Goal: Navigation & Orientation: Go to known website

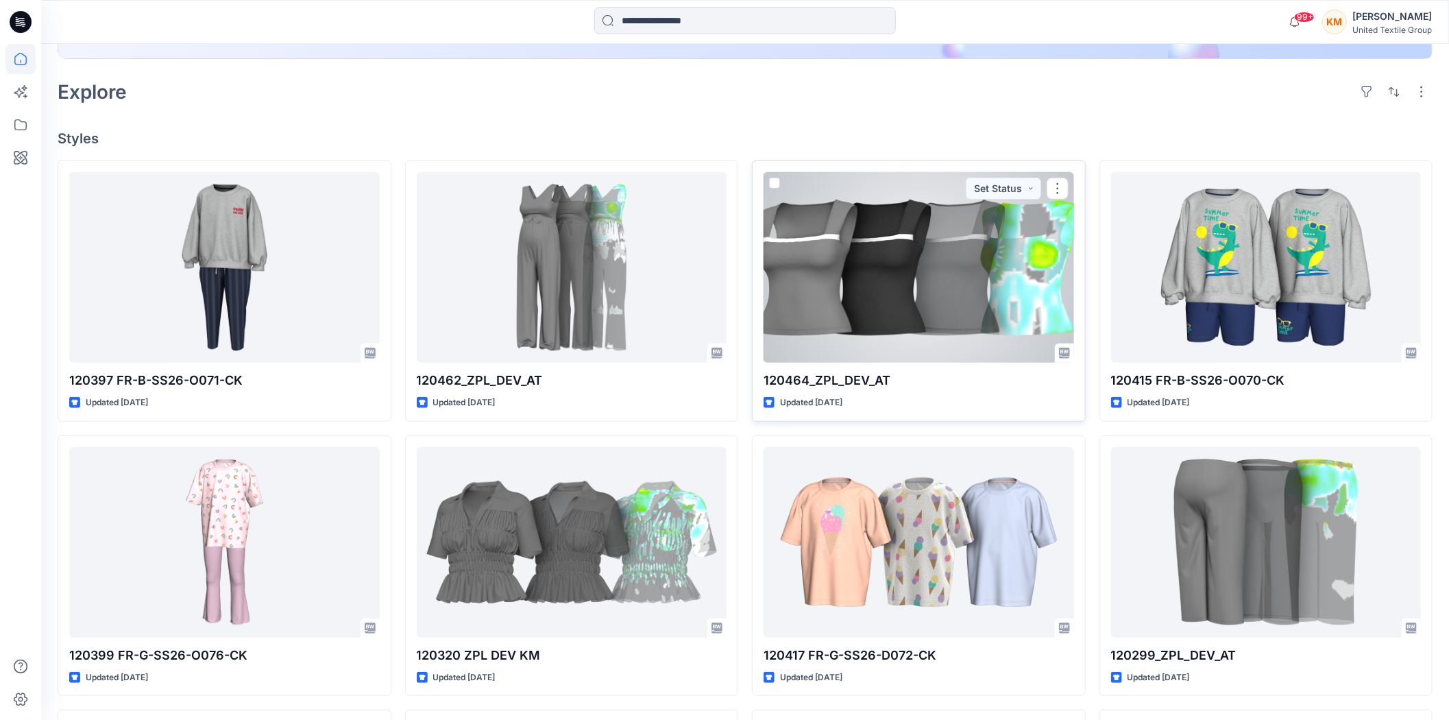
scroll to position [457, 0]
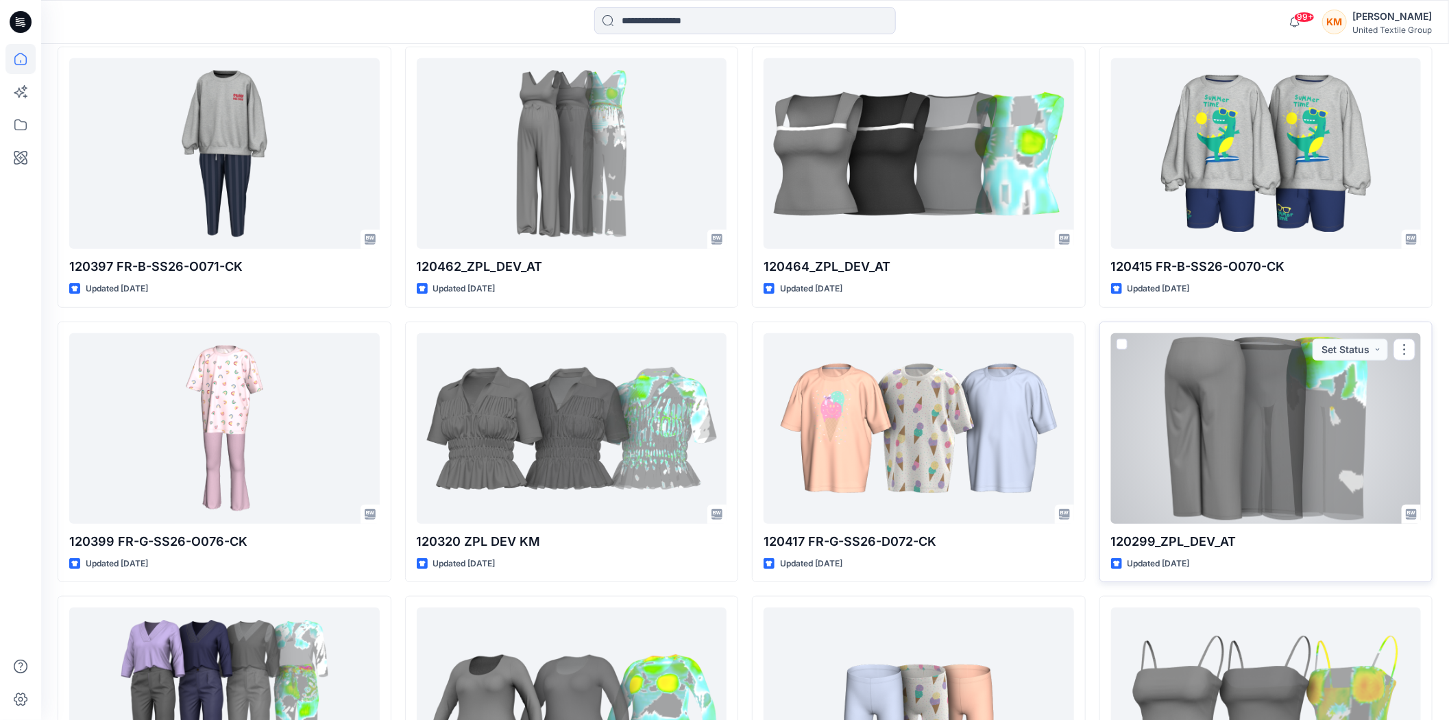
drag, startPoint x: 1224, startPoint y: 435, endPoint x: 1201, endPoint y: 432, distance: 22.9
click at [1224, 435] on div at bounding box center [1266, 428] width 311 height 191
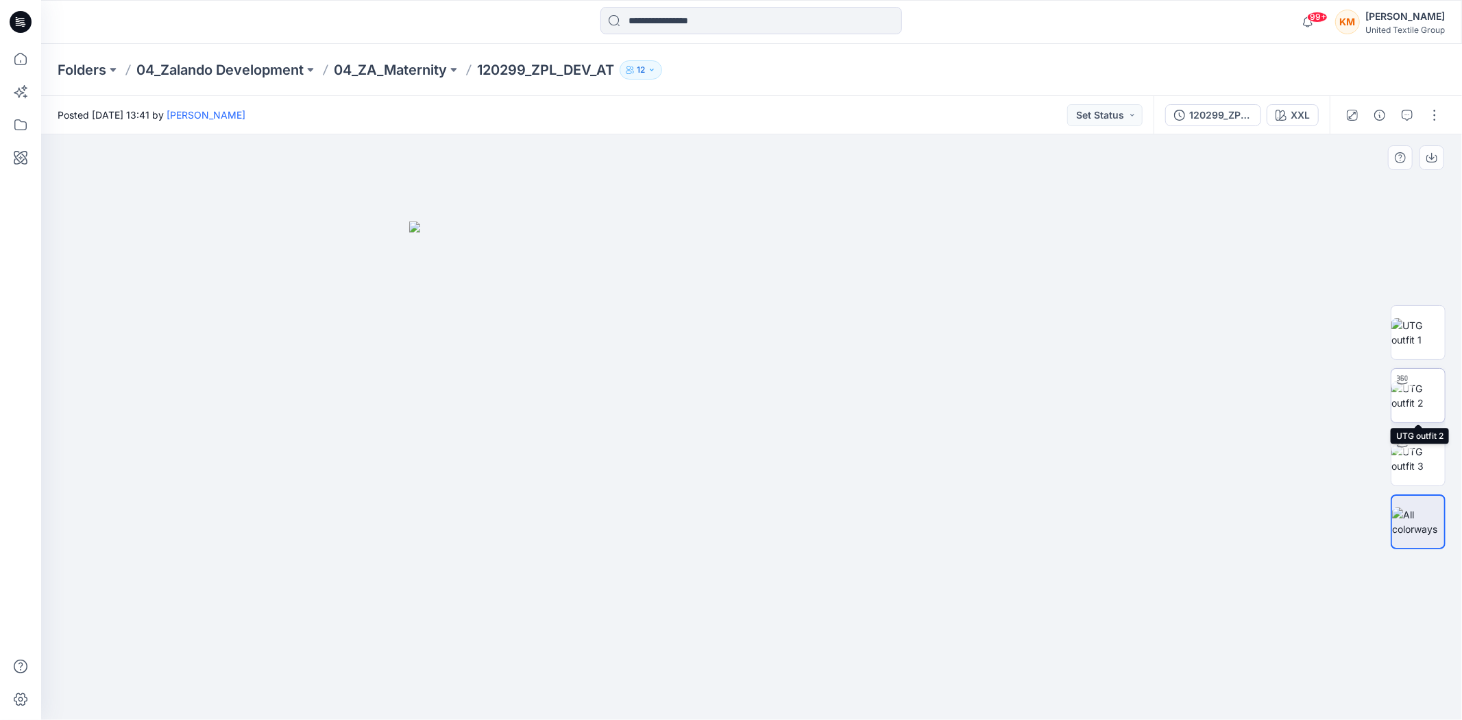
click at [1421, 389] on img at bounding box center [1418, 395] width 53 height 29
drag, startPoint x: 931, startPoint y: 681, endPoint x: 836, endPoint y: 694, distance: 95.4
click at [830, 703] on icon at bounding box center [753, 678] width 415 height 51
drag, startPoint x: 767, startPoint y: 697, endPoint x: 852, endPoint y: 692, distance: 85.8
click at [852, 692] on icon at bounding box center [753, 678] width 415 height 51
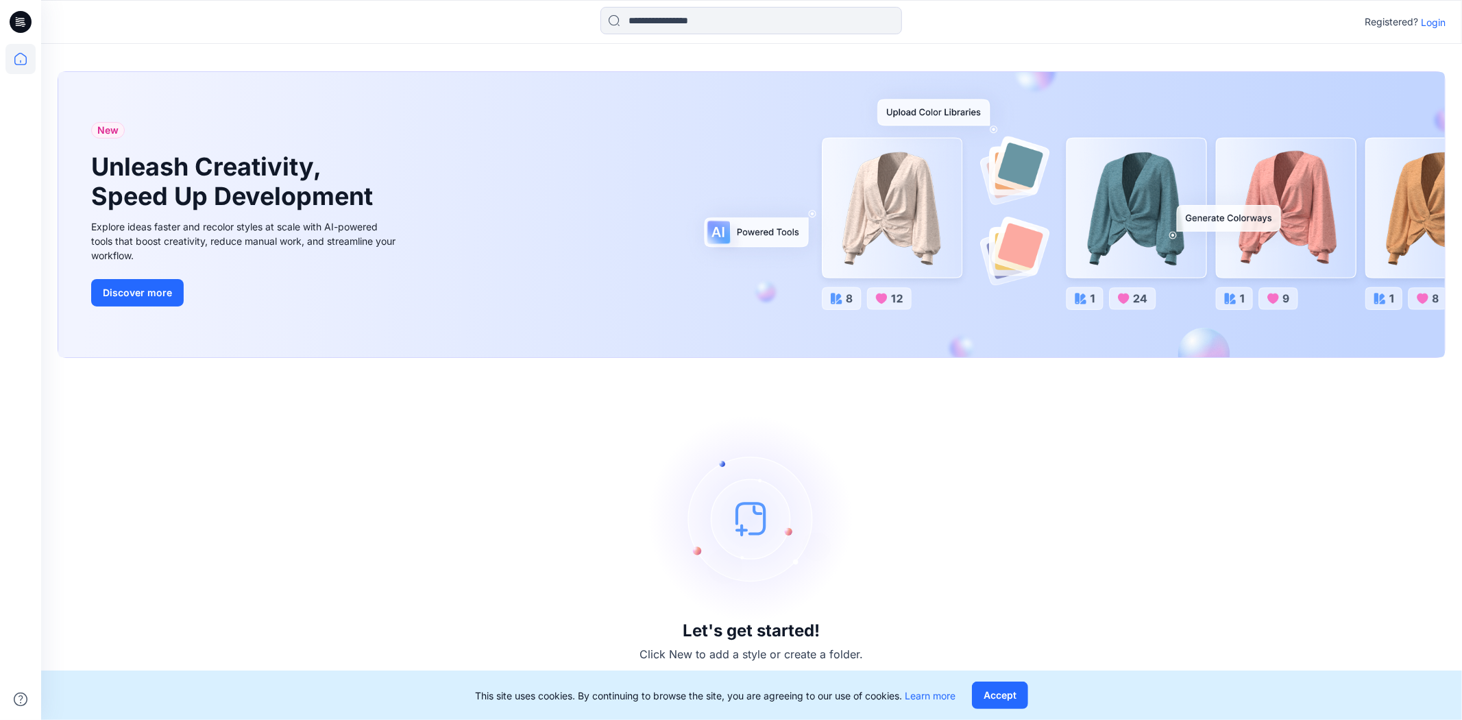
click at [1436, 16] on p "Login" at bounding box center [1433, 22] width 25 height 14
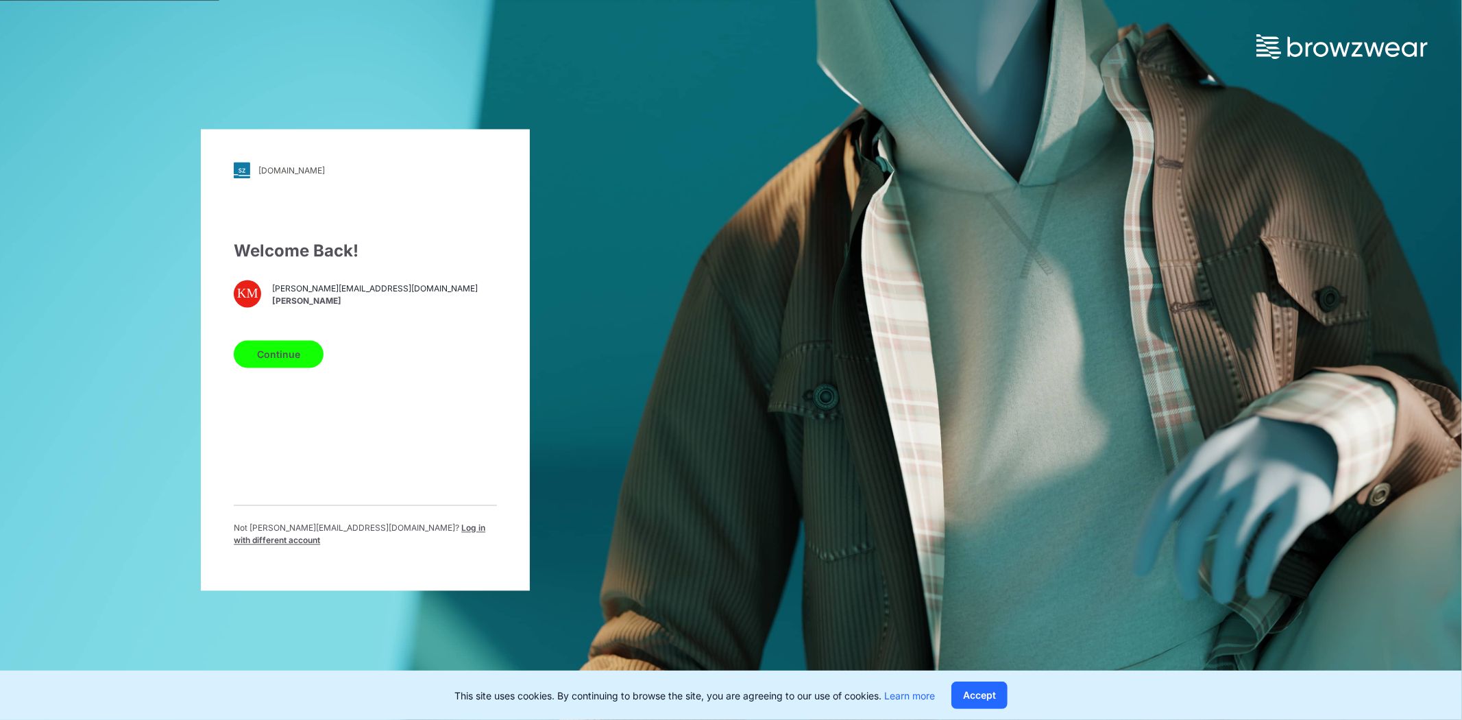
click at [288, 360] on button "Continue" at bounding box center [279, 354] width 90 height 27
